Goal: Task Accomplishment & Management: Complete application form

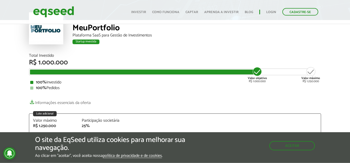
scroll to position [26, 0]
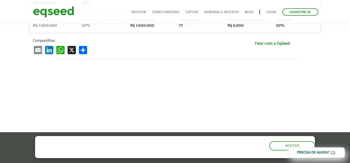
scroll to position [52, 0]
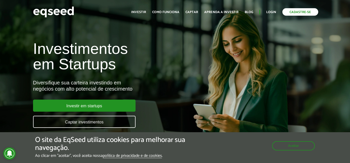
click at [294, 13] on link "Cadastre-se" at bounding box center [300, 11] width 36 height 7
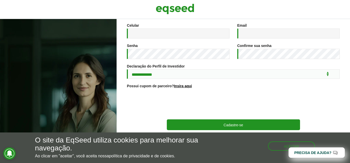
scroll to position [99, 0]
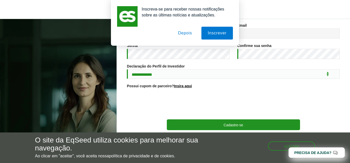
click at [186, 30] on button "Depois" at bounding box center [185, 33] width 27 height 13
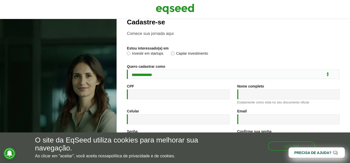
scroll to position [0, 0]
